Goal: Navigation & Orientation: Find specific page/section

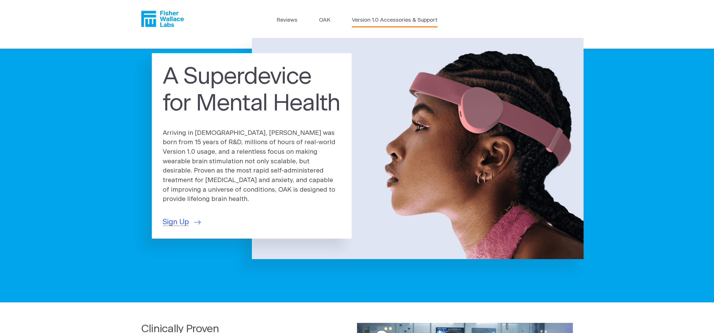
click at [383, 19] on link "Version 1.0 Accessories & Support" at bounding box center [394, 20] width 85 height 8
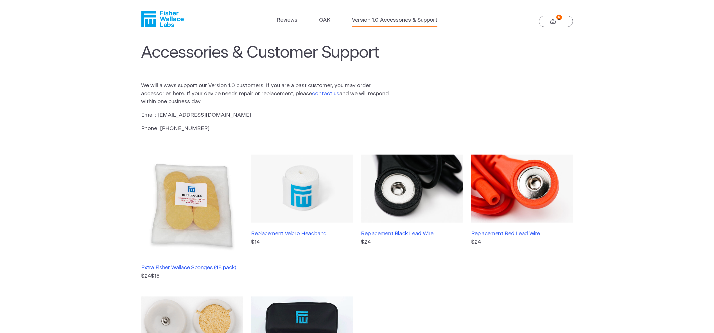
click at [555, 20] on icon at bounding box center [553, 21] width 6 height 5
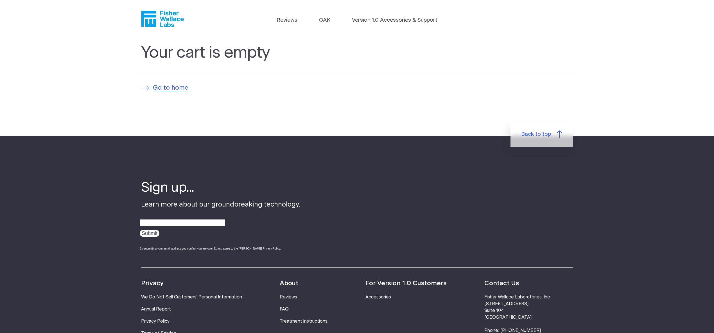
click at [180, 90] on span "Go to home" at bounding box center [170, 88] width 35 height 10
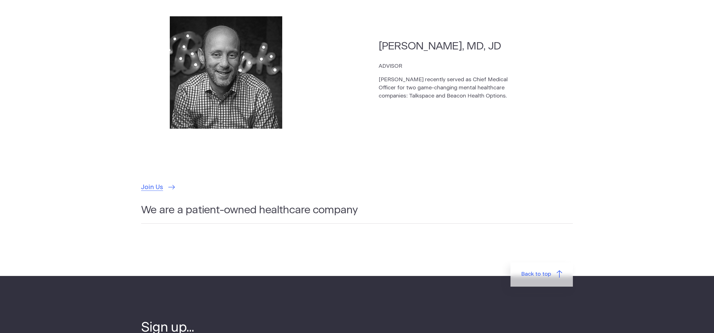
scroll to position [1606, 0]
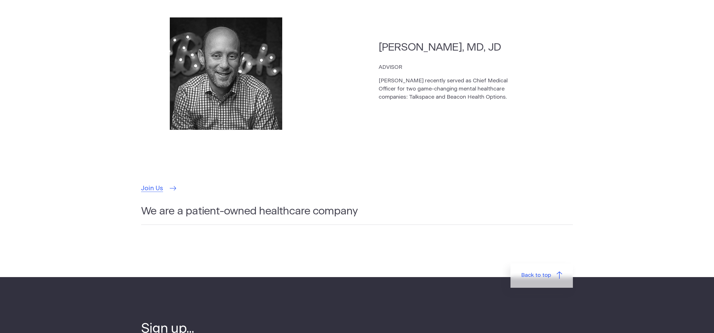
click at [151, 184] on span "Join Us" at bounding box center [152, 189] width 22 height 10
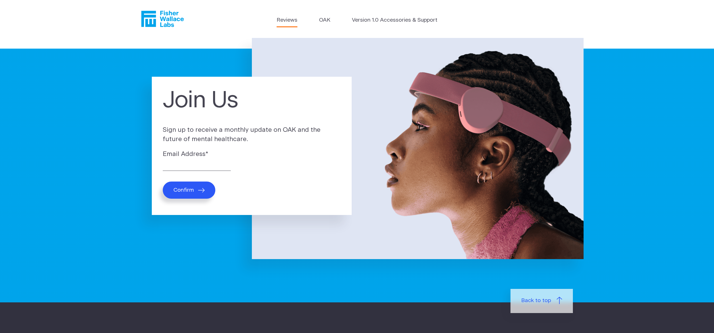
click at [289, 24] on link "Reviews" at bounding box center [287, 20] width 21 height 8
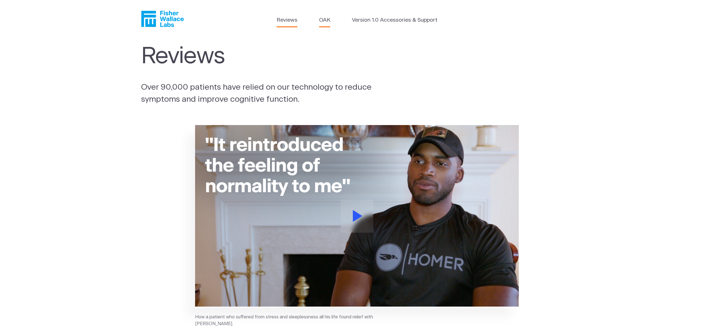
click at [327, 22] on link "OAK" at bounding box center [324, 20] width 11 height 8
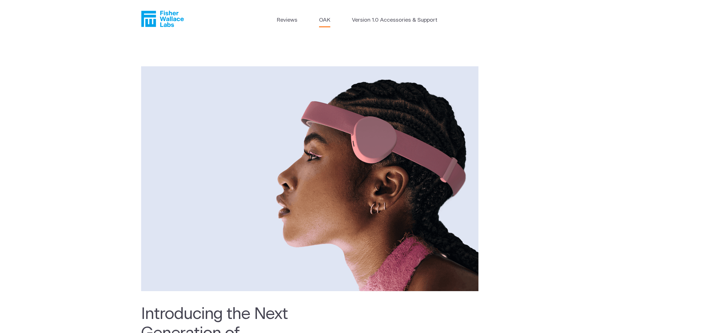
click at [167, 21] on icon "Fisher Wallace" at bounding box center [162, 19] width 43 height 16
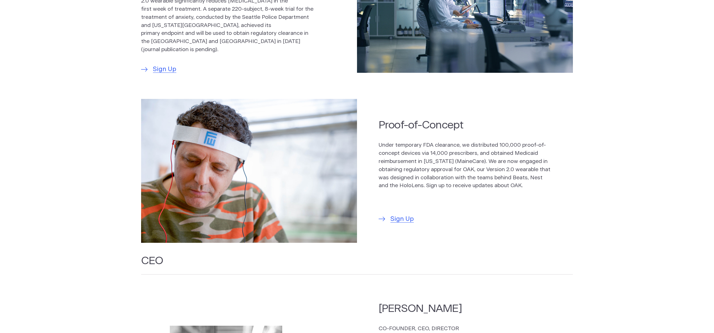
scroll to position [365, 0]
click at [405, 218] on span "Sign Up" at bounding box center [402, 219] width 23 height 10
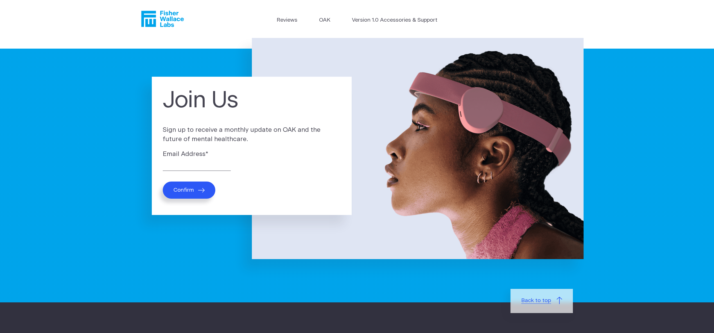
click at [528, 303] on span "Back to top" at bounding box center [536, 301] width 30 height 8
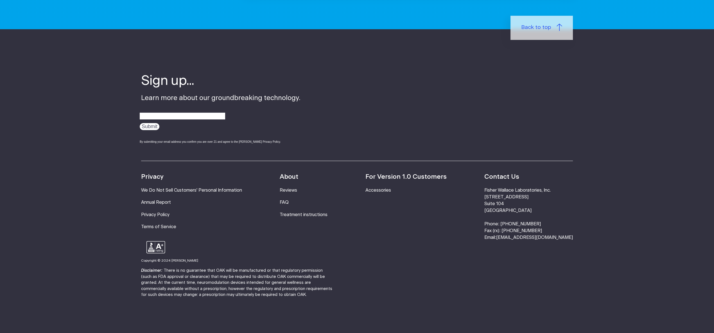
scroll to position [275, 0]
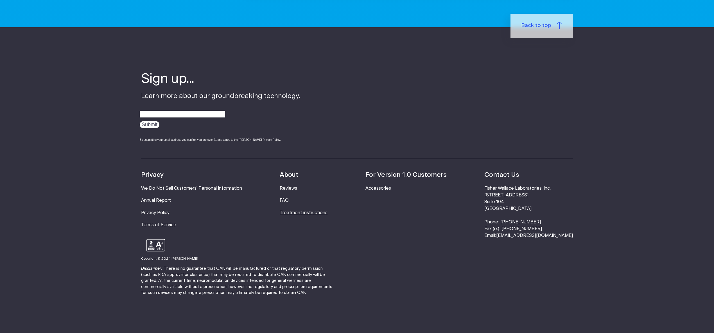
click at [310, 213] on link "Treatment instructions" at bounding box center [304, 213] width 48 height 4
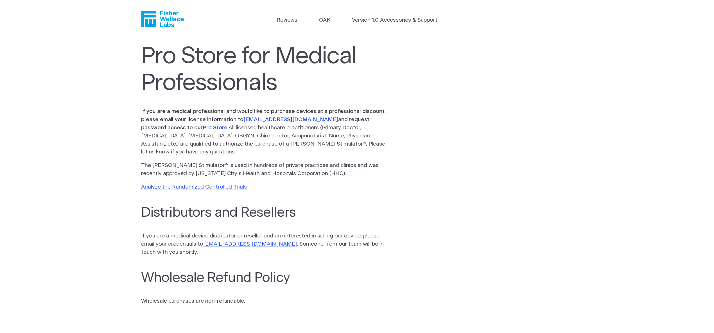
click at [203, 127] on link "Pro Store." at bounding box center [216, 127] width 26 height 5
